Goal: Information Seeking & Learning: Learn about a topic

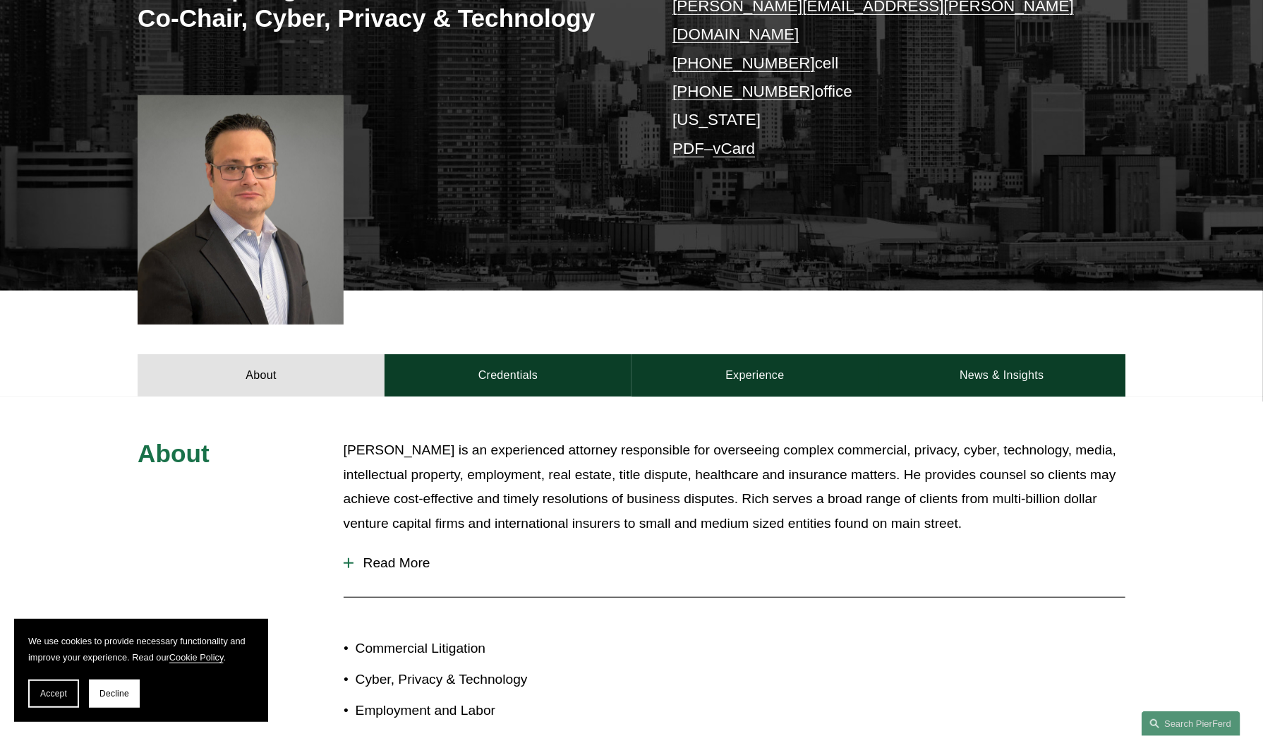
scroll to position [322, 0]
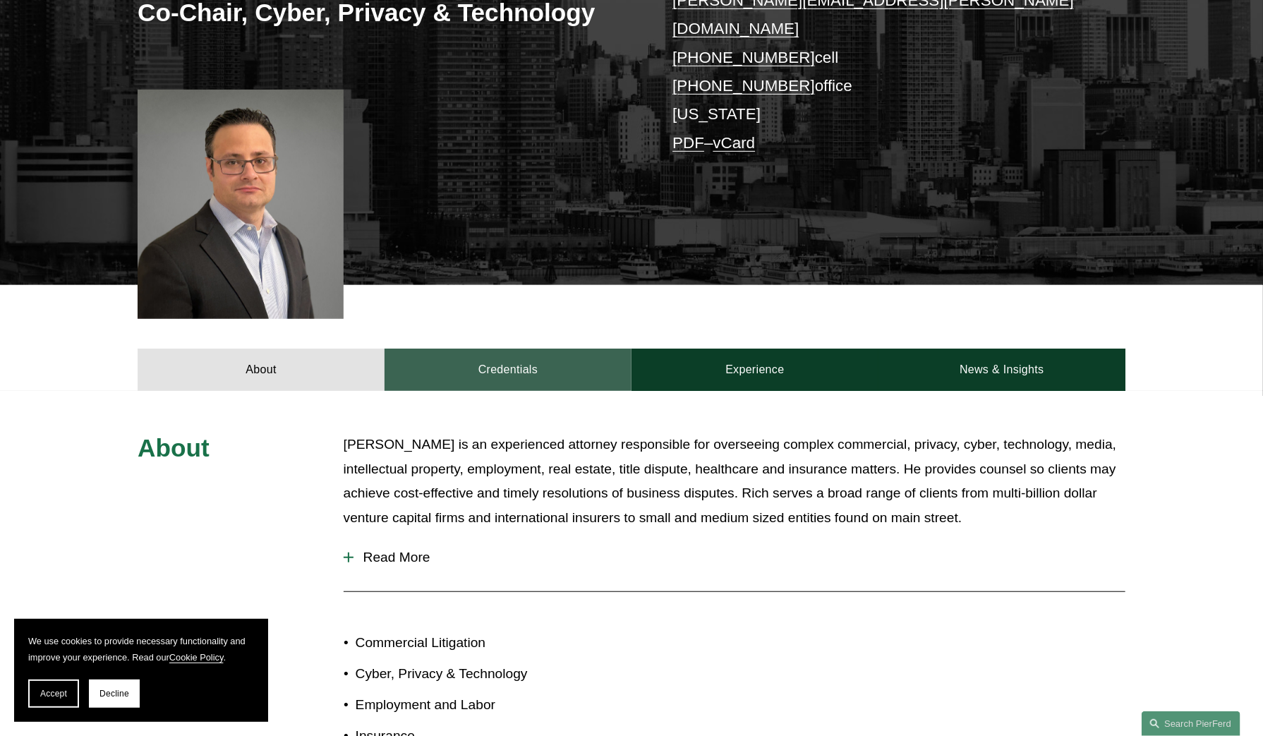
click at [519, 349] on link "Credentials" at bounding box center [508, 370] width 247 height 42
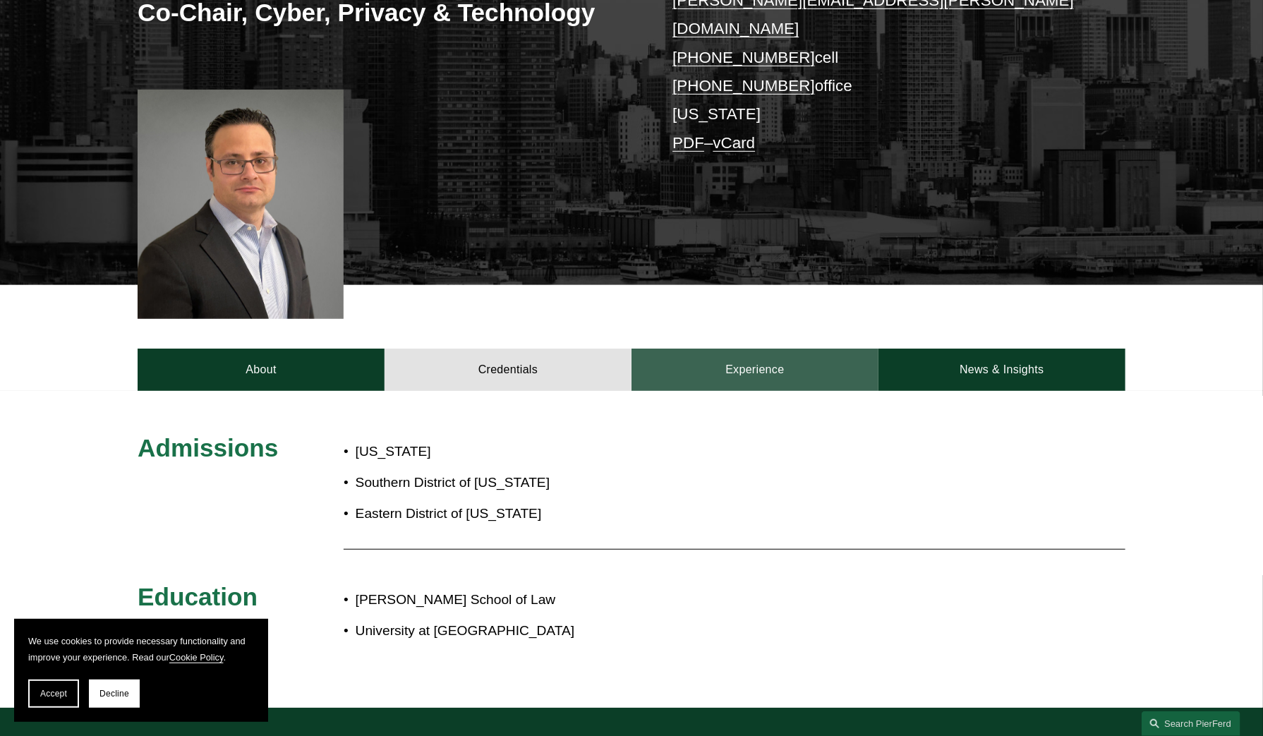
click at [734, 355] on link "Experience" at bounding box center [755, 370] width 247 height 42
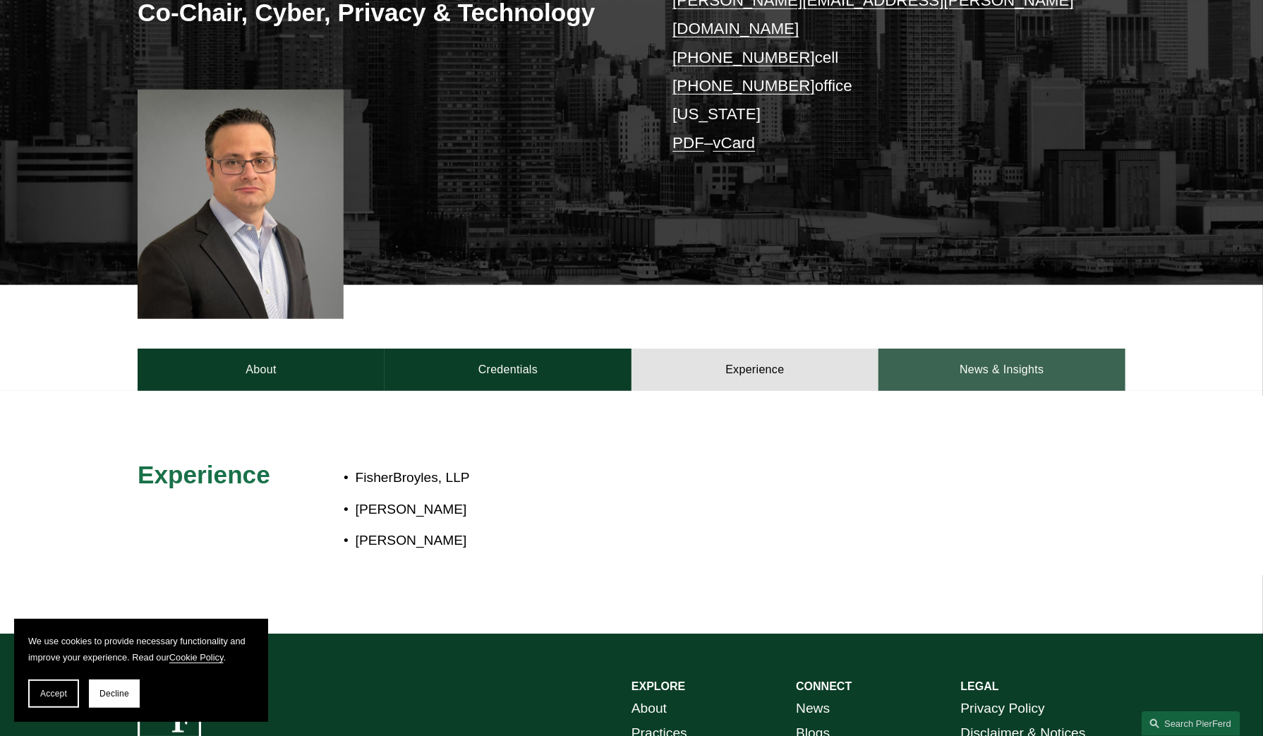
click at [923, 349] on link "News & Insights" at bounding box center [1002, 370] width 247 height 42
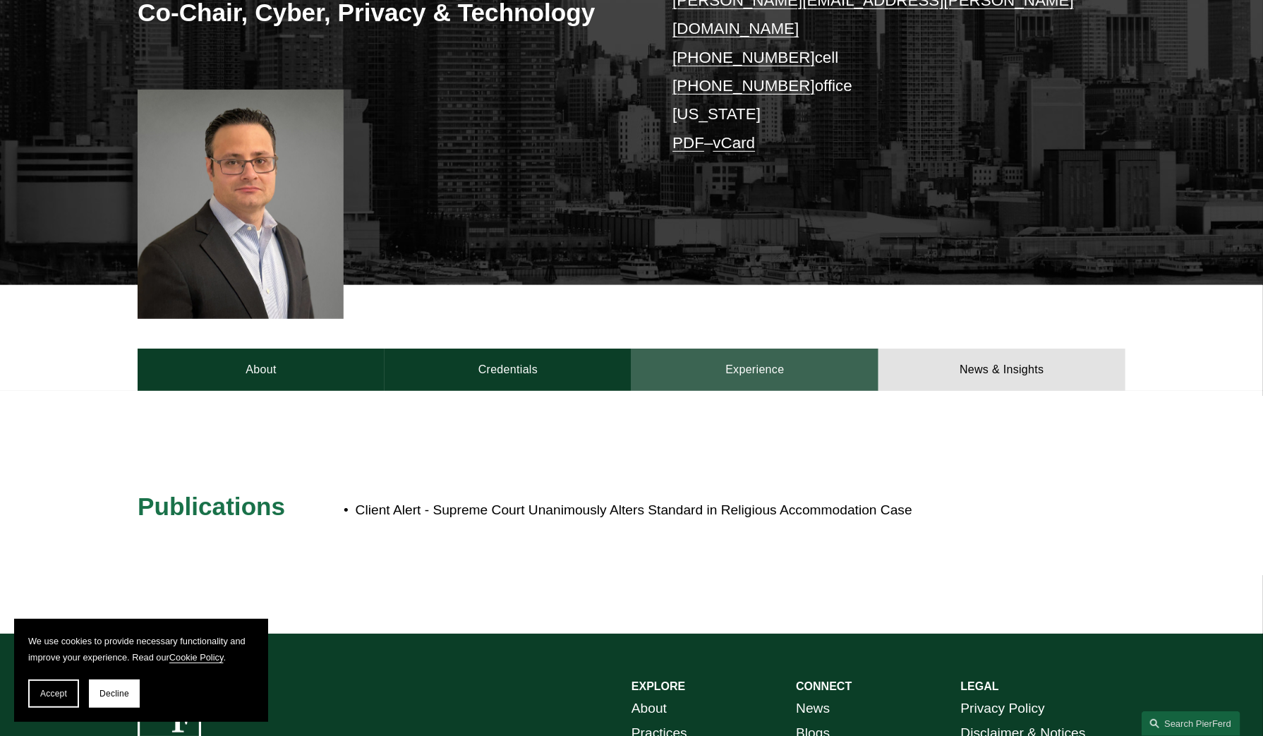
scroll to position [0, 0]
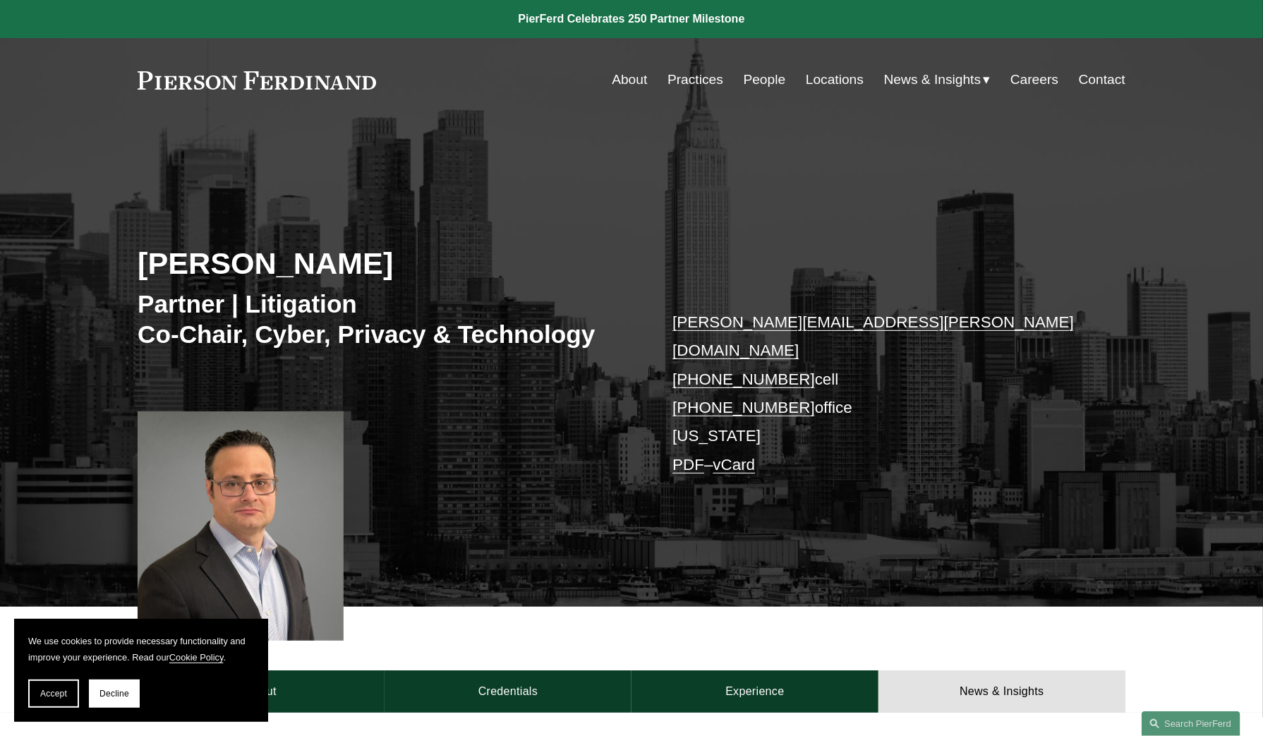
click at [191, 85] on link at bounding box center [257, 80] width 239 height 18
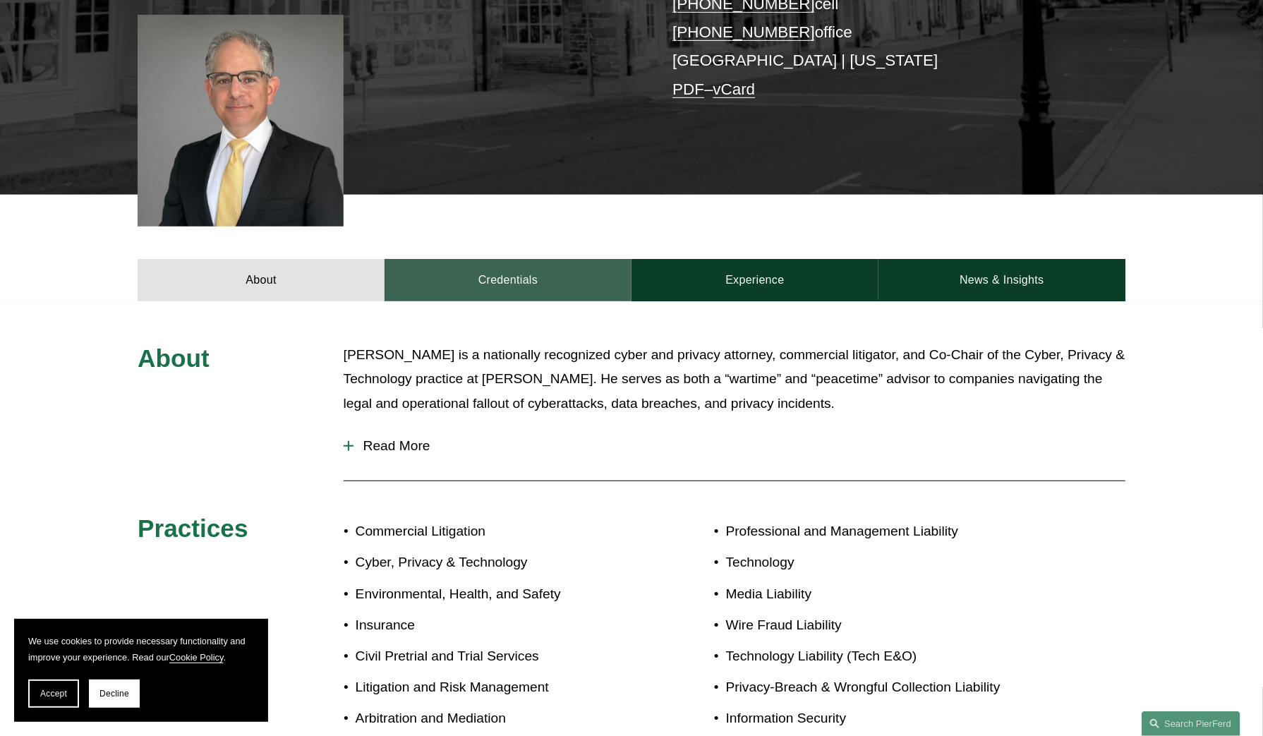
scroll to position [390, 0]
click at [514, 280] on link "Credentials" at bounding box center [508, 280] width 247 height 42
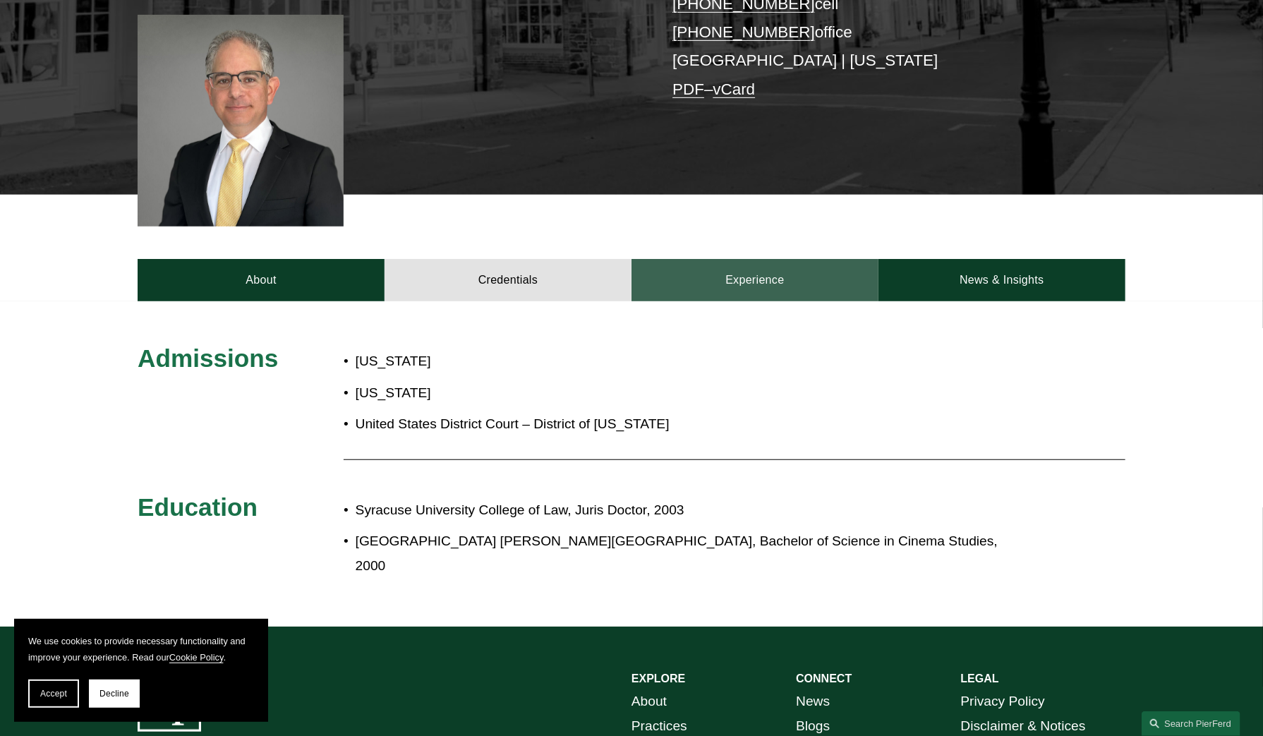
click at [742, 287] on link "Experience" at bounding box center [755, 280] width 247 height 42
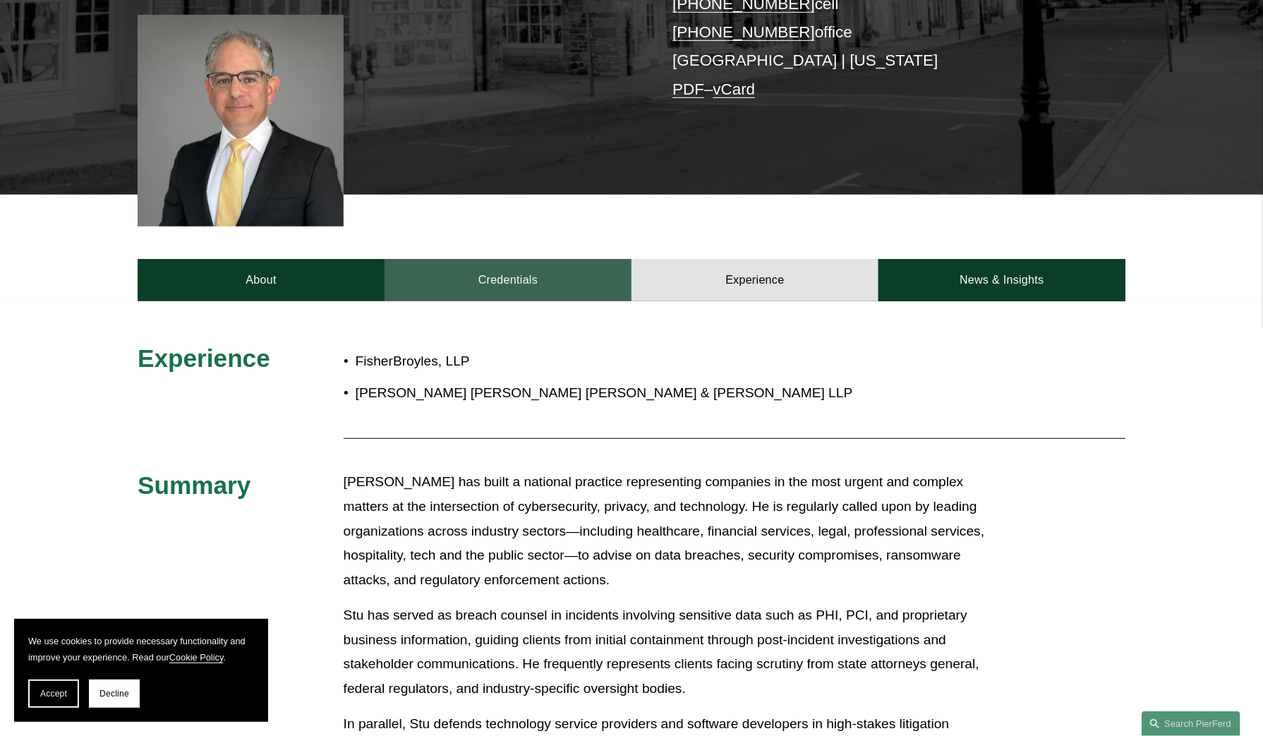
click at [504, 299] on link "Credentials" at bounding box center [508, 280] width 247 height 42
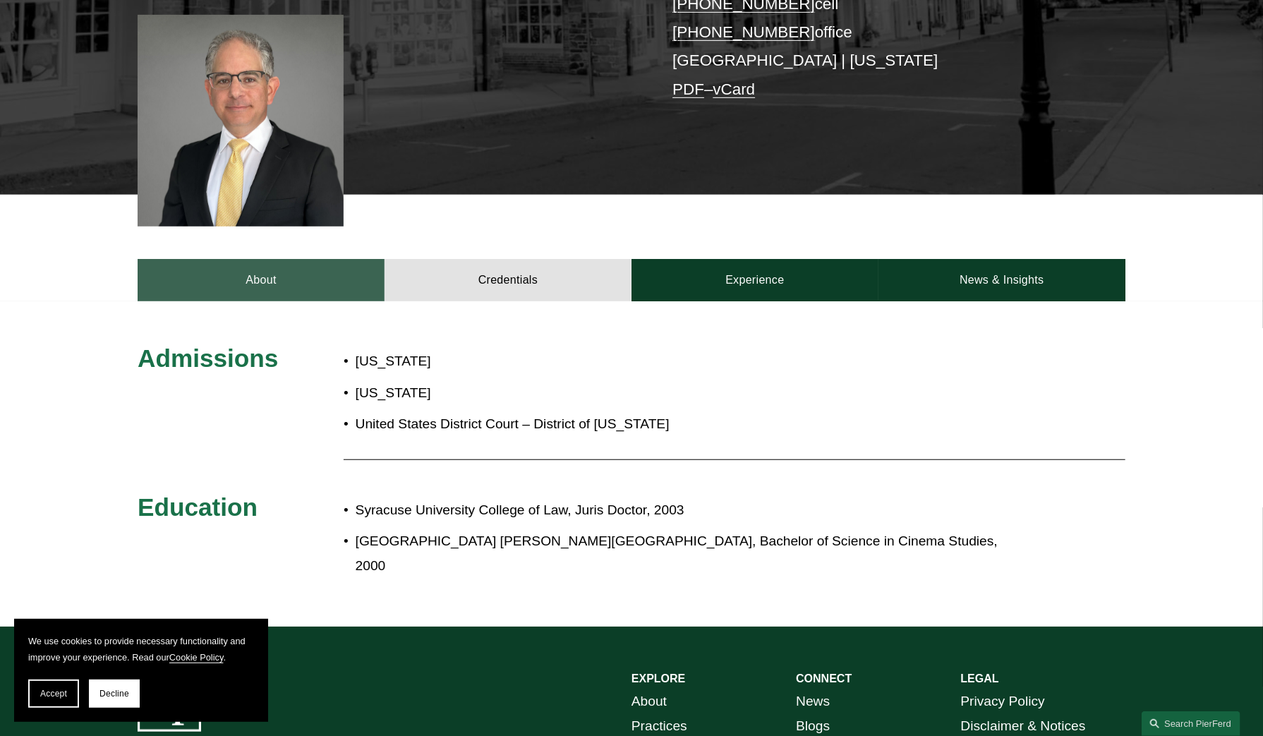
click at [327, 291] on link "About" at bounding box center [261, 280] width 247 height 42
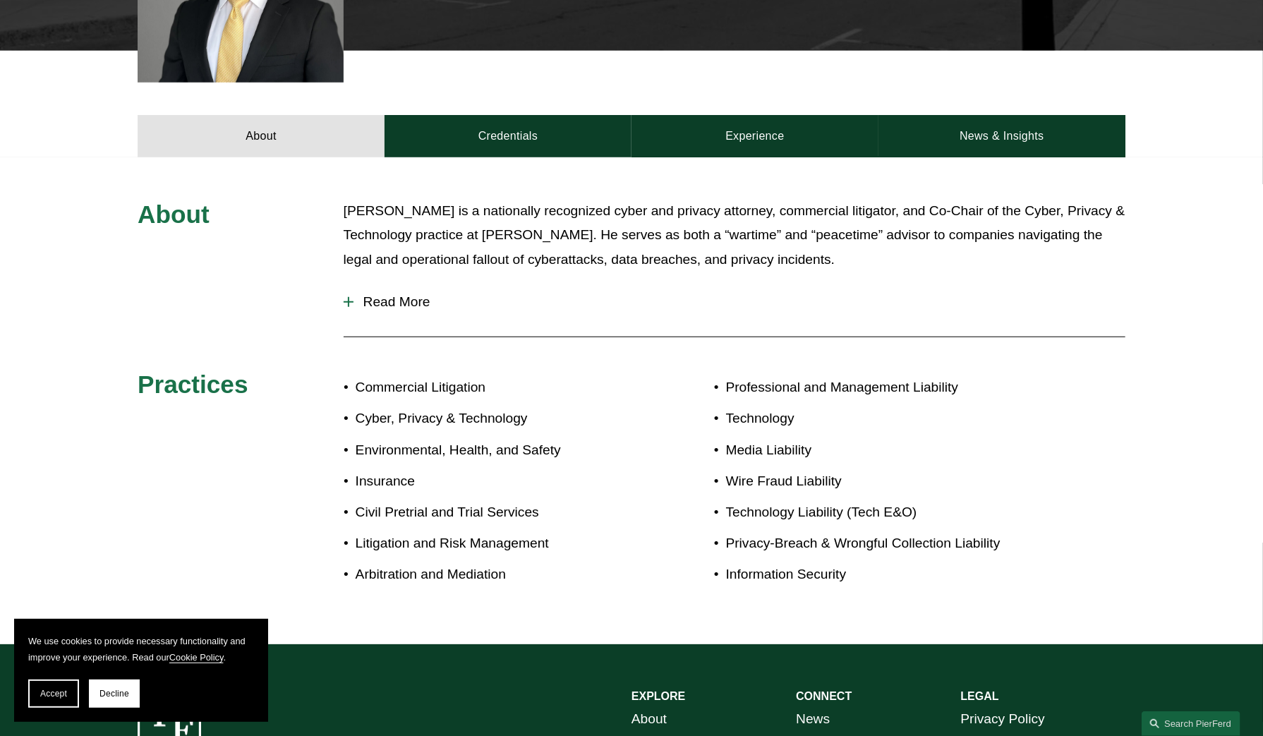
scroll to position [550, 0]
